Goal: Transaction & Acquisition: Purchase product/service

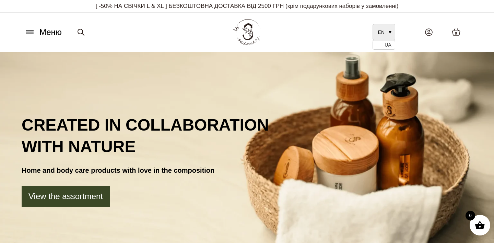
click at [387, 33] on link "EN" at bounding box center [383, 32] width 23 height 16
click at [385, 47] on span "UA" at bounding box center [387, 45] width 7 height 5
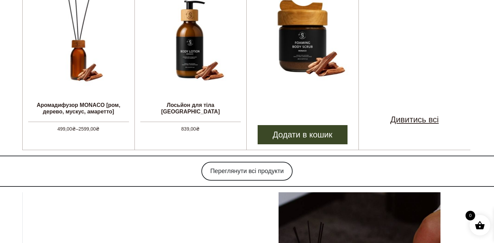
scroll to position [494, 0]
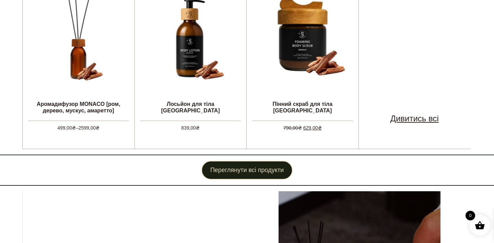
click at [266, 164] on link "Переглянути всі продукти" at bounding box center [246, 170] width 91 height 19
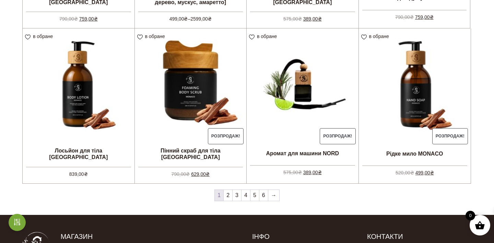
scroll to position [557, 0]
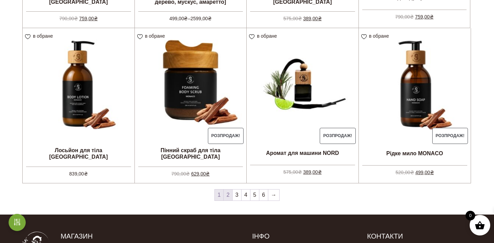
click at [227, 198] on link "2" at bounding box center [227, 195] width 9 height 11
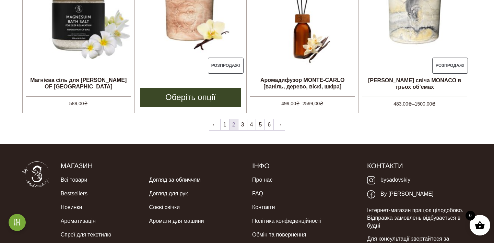
scroll to position [628, 0]
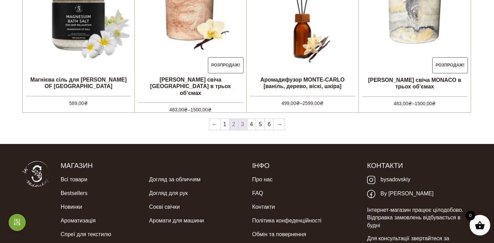
click at [243, 126] on link "3" at bounding box center [242, 124] width 9 height 11
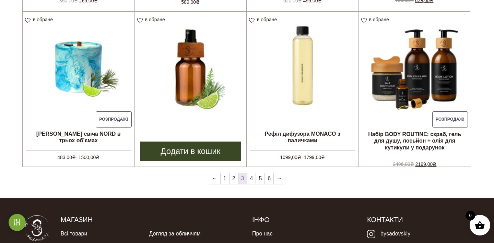
scroll to position [585, 0]
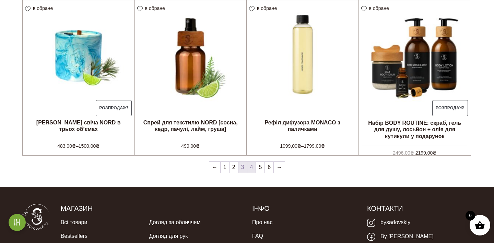
click at [251, 165] on link "4" at bounding box center [251, 167] width 9 height 11
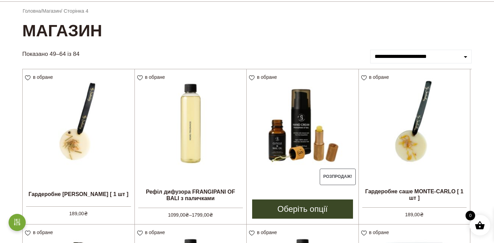
scroll to position [63, 0]
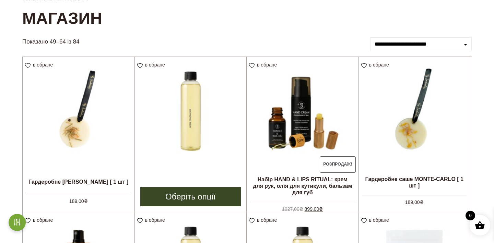
click at [195, 141] on img at bounding box center [191, 113] width 112 height 112
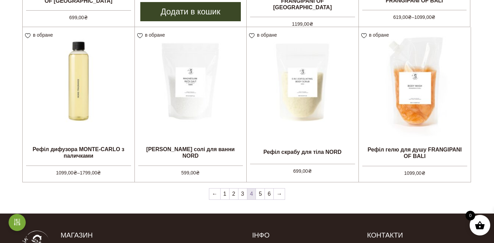
scroll to position [560, 0]
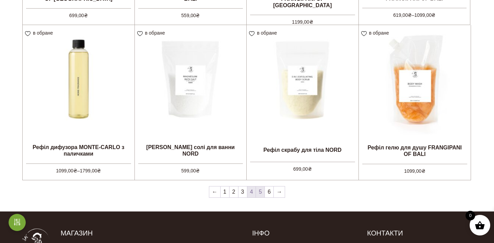
click at [261, 190] on link "5" at bounding box center [260, 191] width 9 height 11
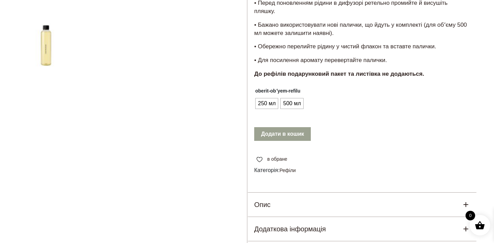
scroll to position [221, 0]
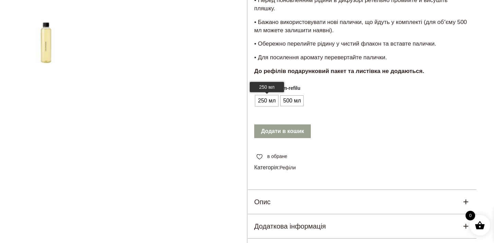
click at [269, 100] on span "250 мл" at bounding box center [266, 100] width 21 height 11
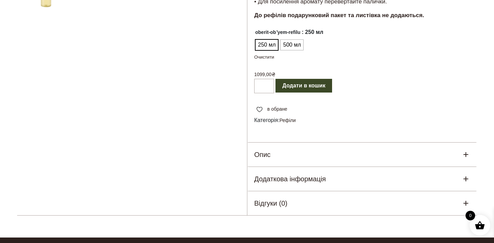
scroll to position [278, 0]
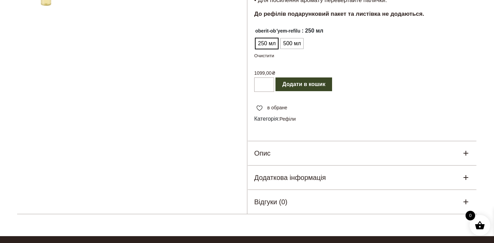
click at [464, 150] on icon at bounding box center [465, 153] width 8 height 8
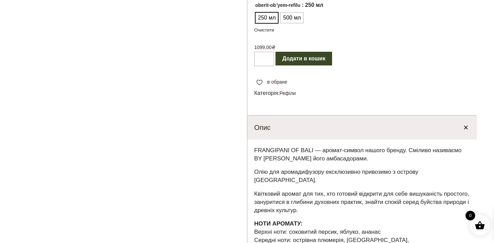
scroll to position [304, 0]
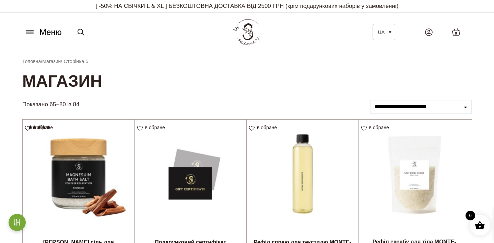
click at [81, 33] on icon at bounding box center [81, 32] width 8 height 8
click at [120, 30] on input "Шукати:" at bounding box center [110, 32] width 72 height 14
type input "*********"
click at [169, 27] on button "Шукати" at bounding box center [162, 32] width 33 height 14
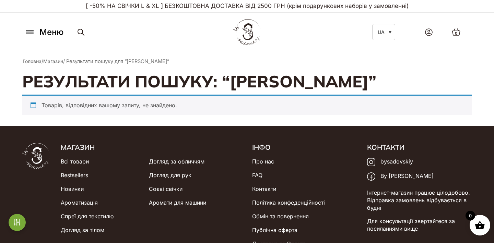
click at [27, 34] on icon at bounding box center [29, 31] width 11 height 7
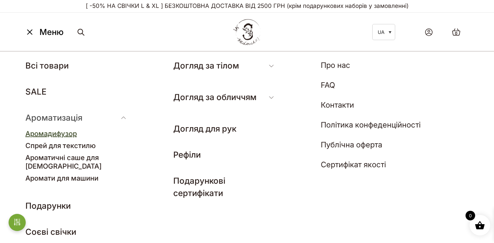
click at [54, 135] on link "Аромадифузор" at bounding box center [50, 134] width 51 height 8
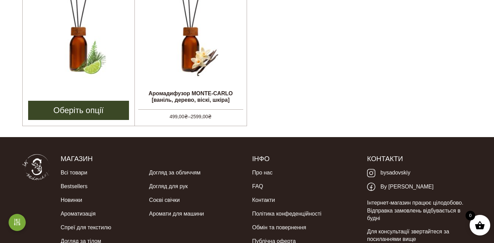
scroll to position [380, 0]
